Goal: Check status: Check status

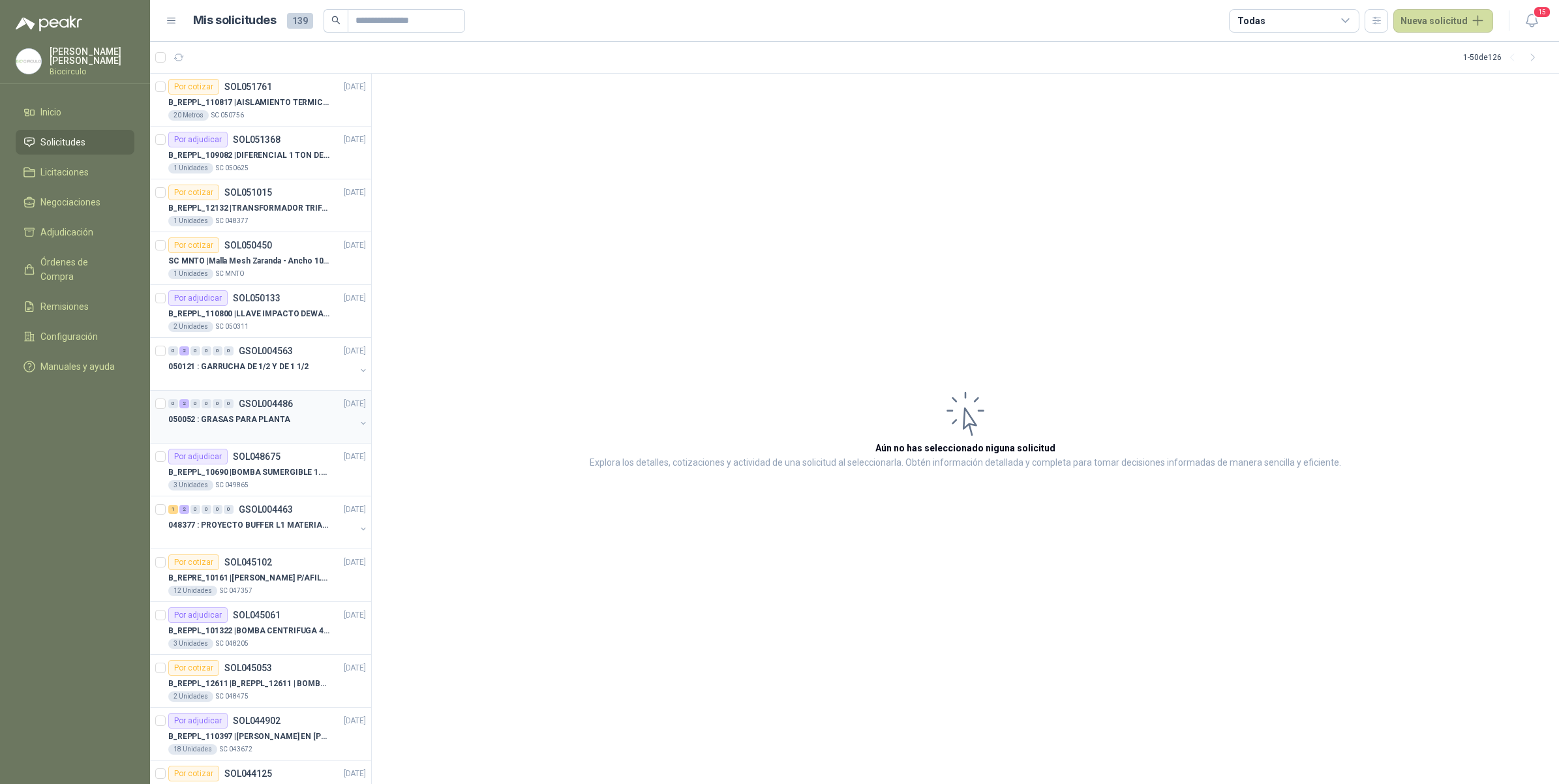
click at [291, 423] on div "050052 : GRASAS PARA PLANTA" at bounding box center [261, 419] width 187 height 16
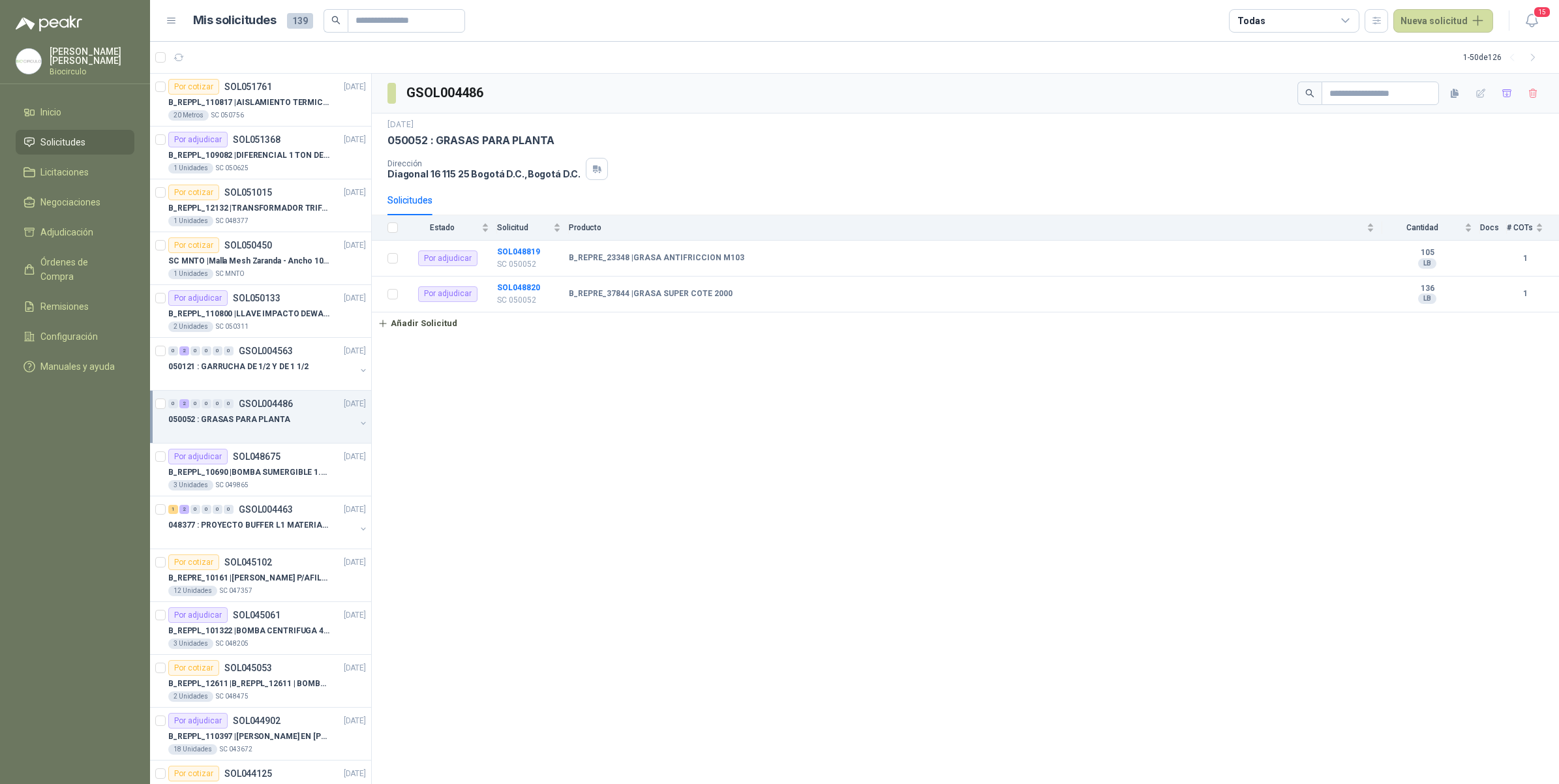
click at [358, 423] on button "button" at bounding box center [364, 423] width 10 height 10
click at [308, 473] on p "B_REPRE_23348 | GRASA ANTIFRICCION M103" at bounding box center [264, 472] width 163 height 12
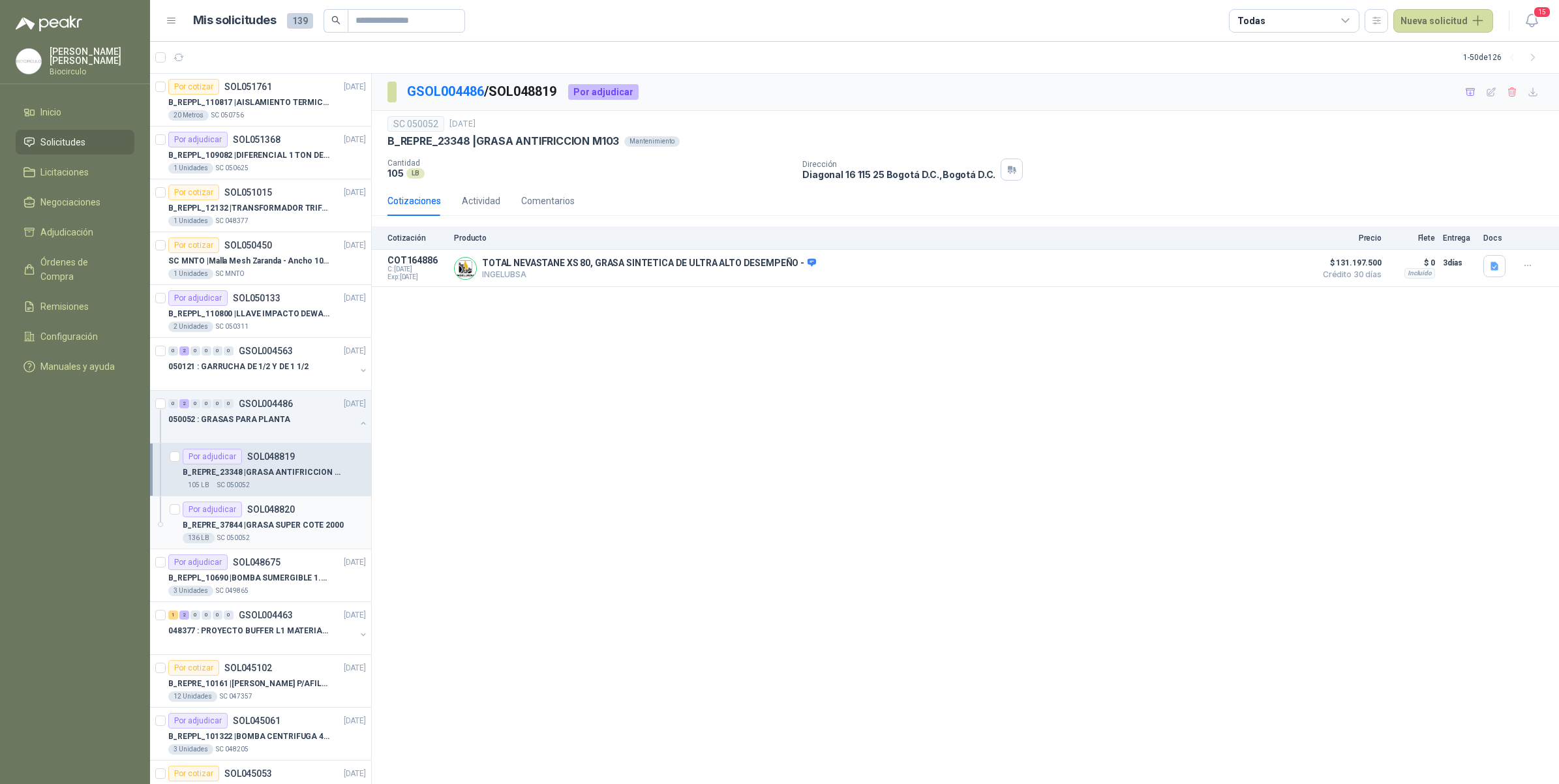
click at [276, 518] on div "B_REPRE_37844 | GRASA SUPER COTE 2000" at bounding box center [274, 525] width 183 height 16
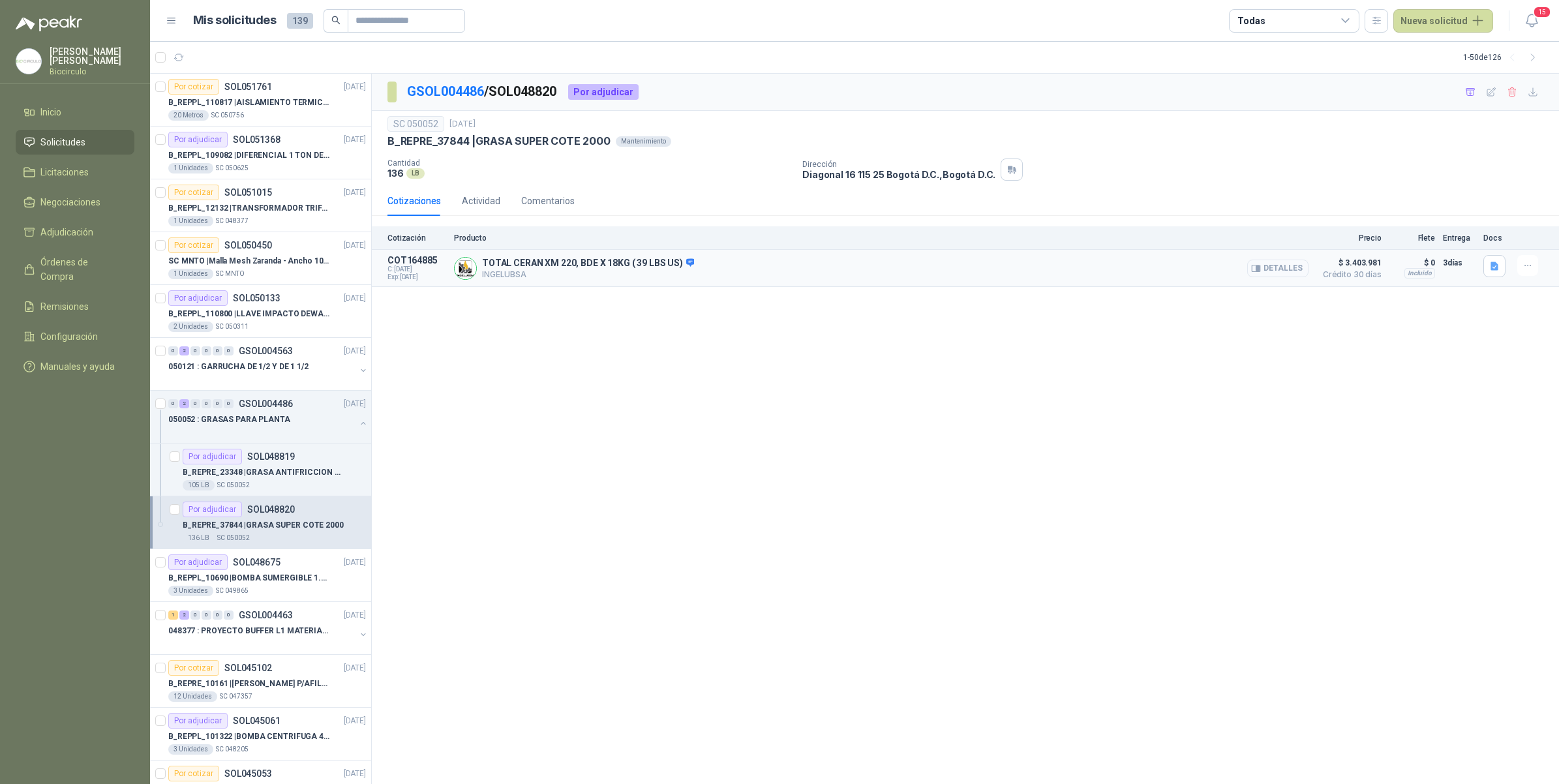
click at [1273, 271] on button "Detalles" at bounding box center [1278, 268] width 61 height 18
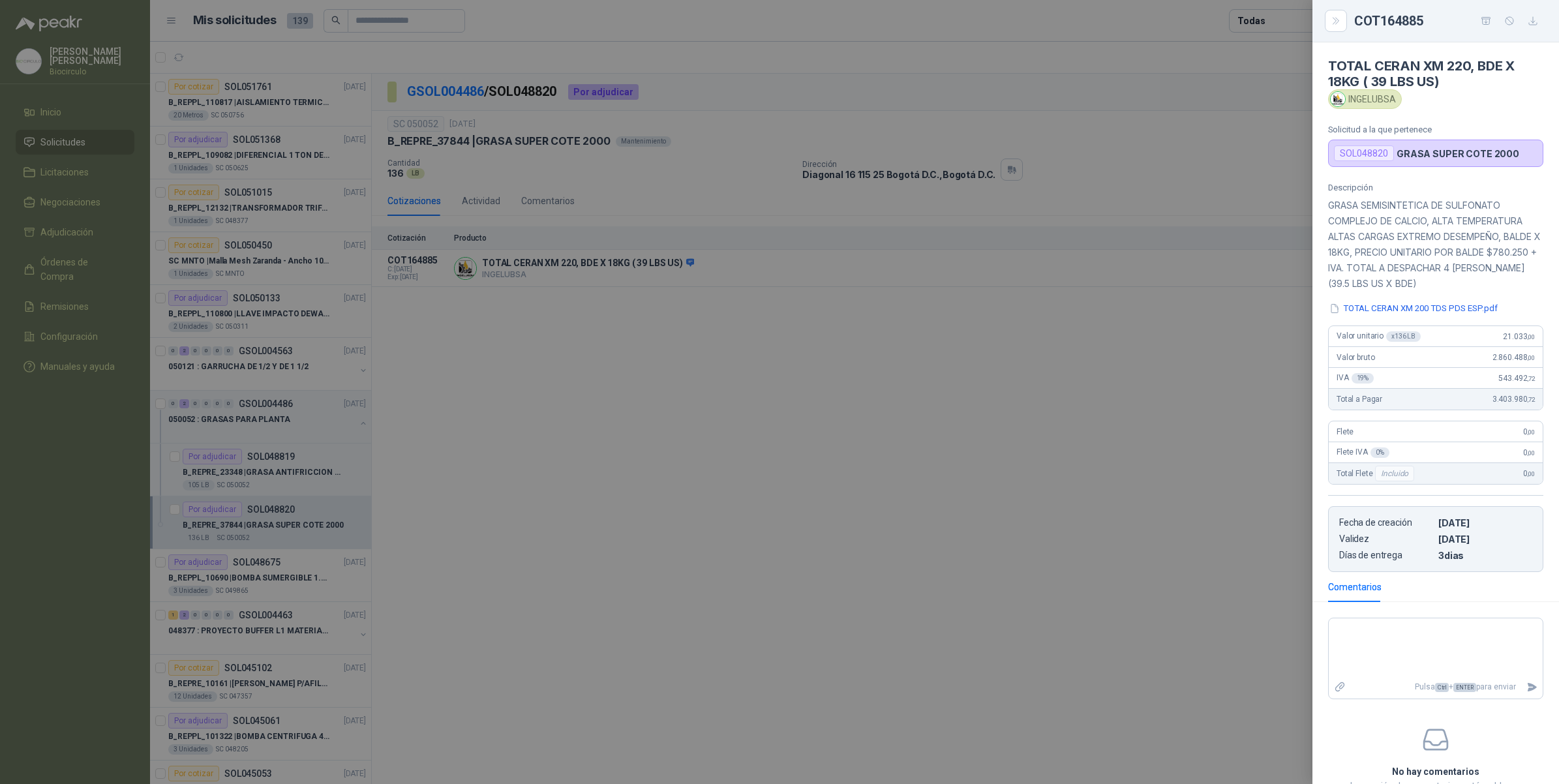
click at [446, 140] on div at bounding box center [780, 392] width 1559 height 784
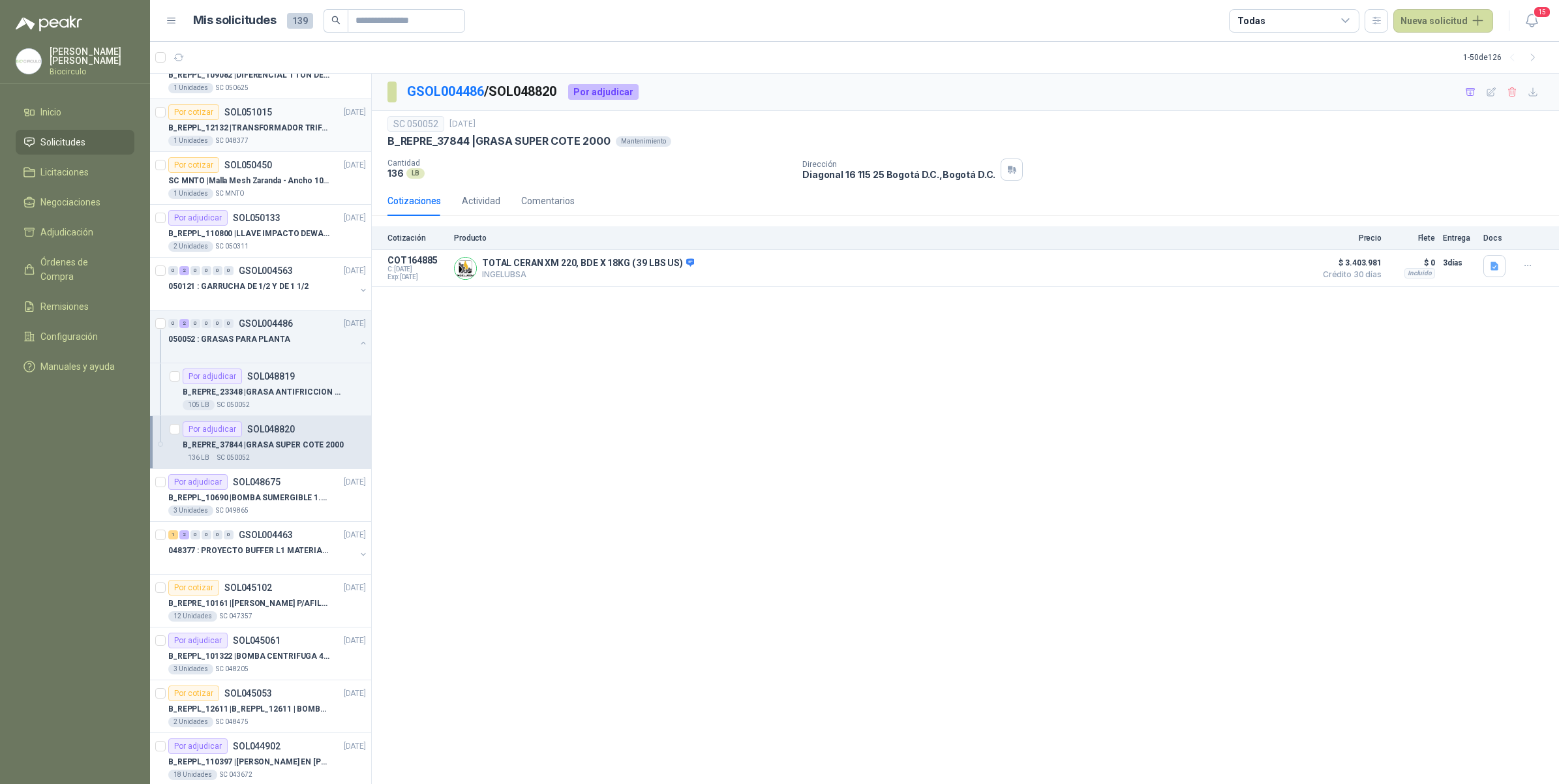
scroll to position [245, 0]
